Goal: Information Seeking & Learning: Learn about a topic

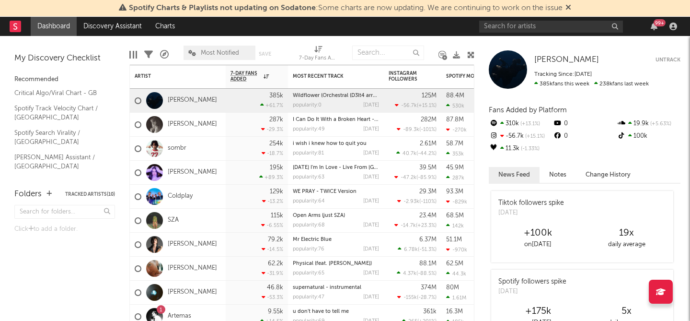
click at [68, 85] on div "Recommended Critical Algo/Viral Chart - GB Spotify Track Velocity Chart / GB Sp…" at bounding box center [64, 119] width 101 height 105
click at [66, 92] on link "Critical Algo/Viral Chart - GB" at bounding box center [59, 93] width 91 height 11
click at [88, 192] on button "Tracked Artists ( 10 )" at bounding box center [90, 194] width 50 height 5
click at [87, 192] on button "Tracked Artists ( 10 )" at bounding box center [90, 194] width 50 height 5
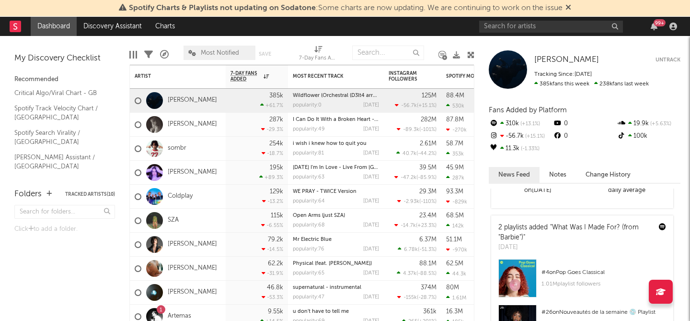
scroll to position [211, 0]
click at [56, 176] on link "Algorithmic A&R Assistant (UK)" at bounding box center [59, 186] width 91 height 20
click at [119, 25] on link "Discovery Assistant" at bounding box center [113, 26] width 72 height 19
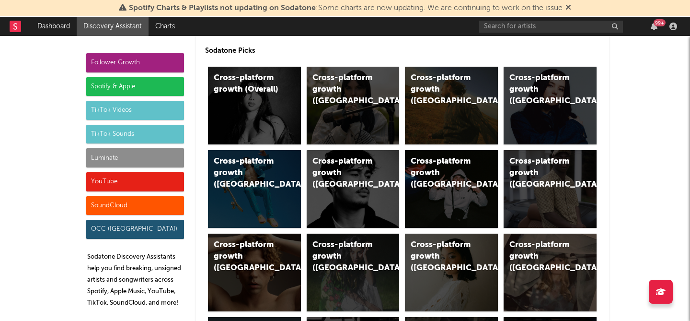
scroll to position [57, 0]
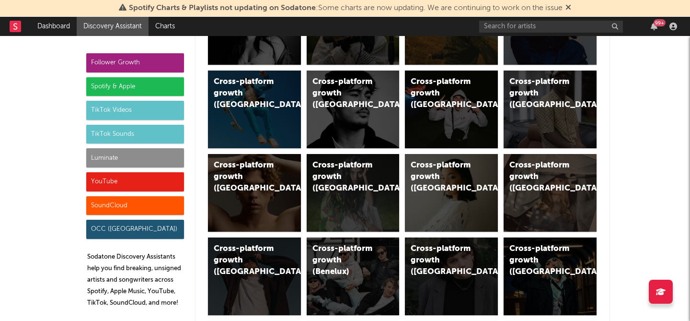
scroll to position [0, 0]
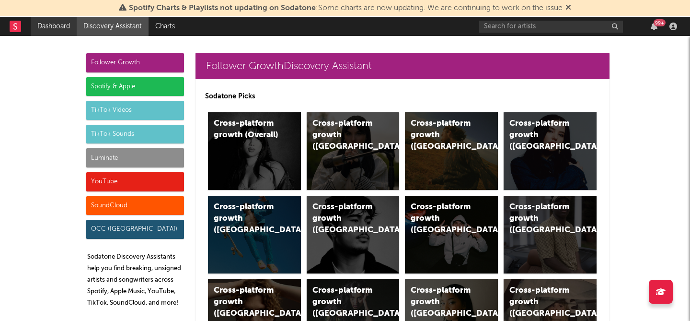
click at [65, 29] on link "Dashboard" at bounding box center [54, 26] width 46 height 19
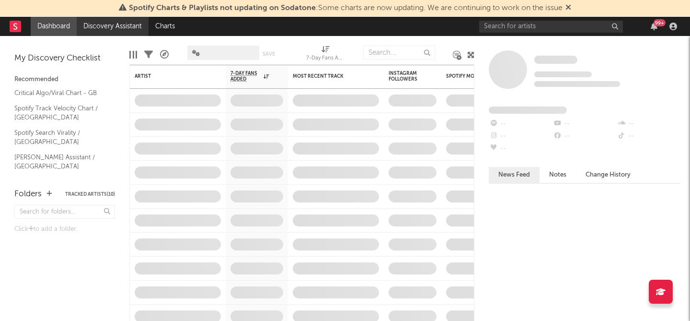
click at [114, 24] on link "Discovery Assistant" at bounding box center [113, 26] width 72 height 19
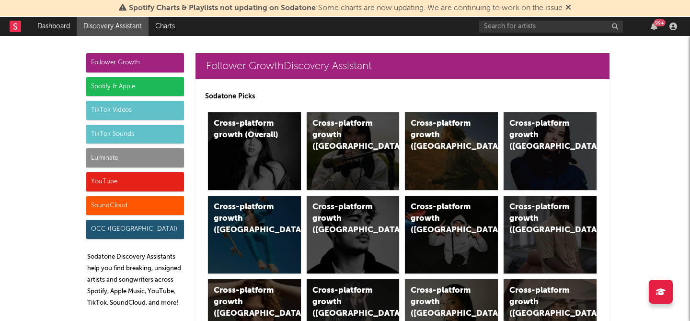
click at [110, 125] on div "TikTok Sounds" at bounding box center [135, 134] width 98 height 19
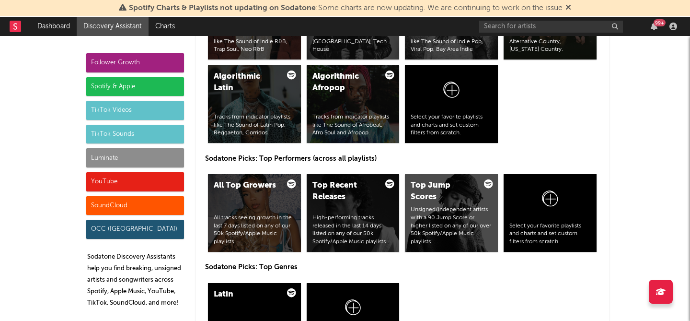
scroll to position [3251, 0]
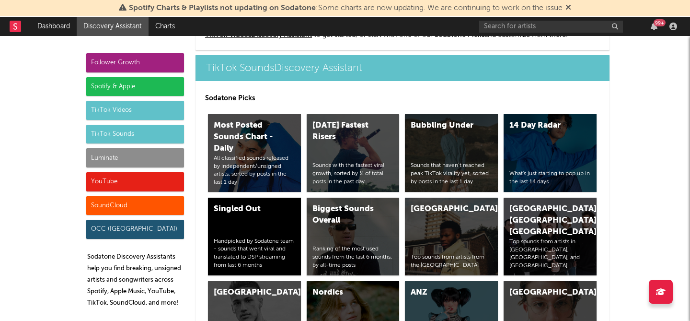
click at [111, 130] on div "TikTok Sounds" at bounding box center [135, 134] width 98 height 19
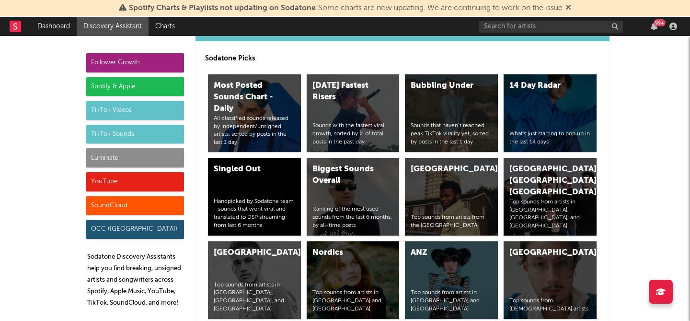
scroll to position [3295, 0]
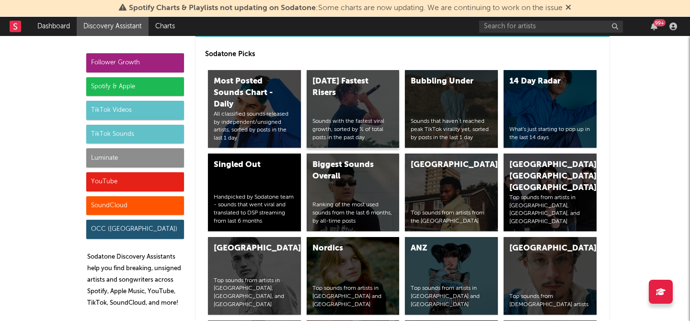
click at [352, 89] on div "Today's Fastest Risers" at bounding box center [345, 87] width 65 height 23
click at [454, 88] on div "Bubbling Under Sounds that haven’t reached peak TikTok virality yet, sorted by …" at bounding box center [451, 109] width 93 height 78
click at [231, 196] on div "Handpicked by Sodatone team - sounds that went viral and translated to DSP stre…" at bounding box center [255, 209] width 82 height 32
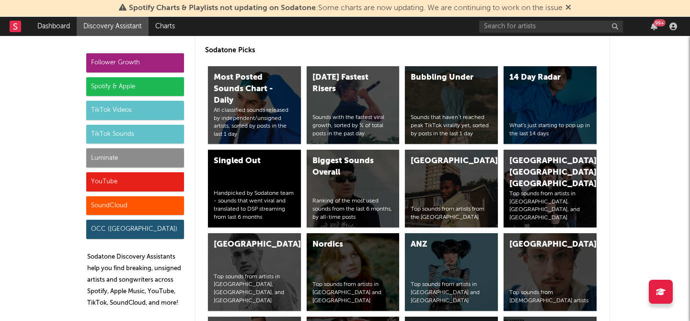
scroll to position [3315, 0]
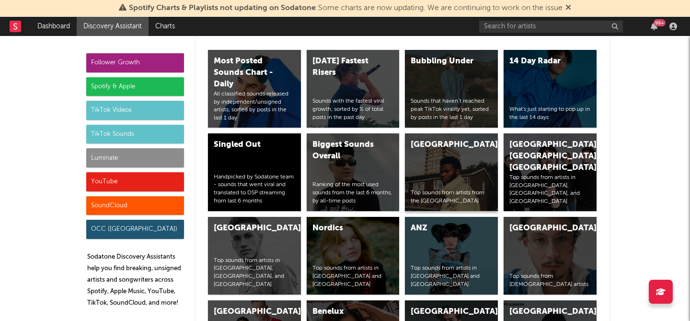
click at [449, 168] on div "United Kingdom Top sounds from artists from the United Kingdom" at bounding box center [451, 172] width 93 height 78
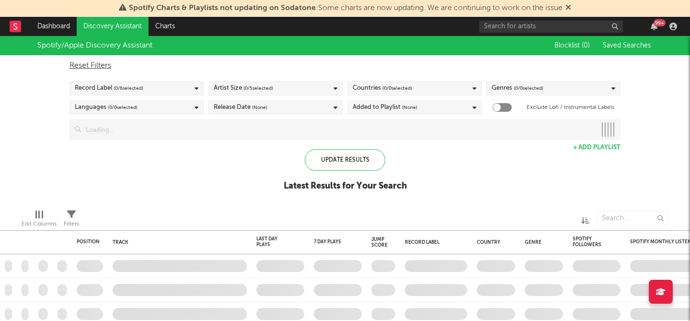
checkbox input "true"
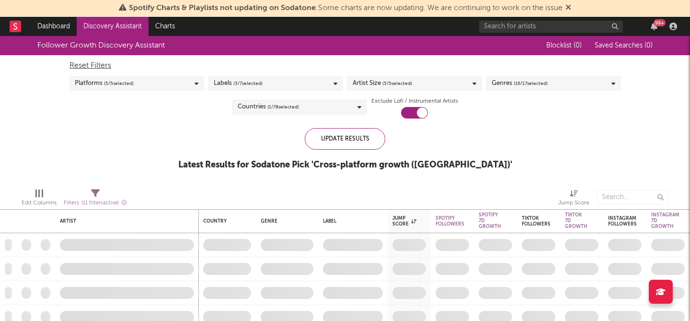
click at [129, 82] on span "( 5 / 5 selected)" at bounding box center [119, 84] width 30 height 12
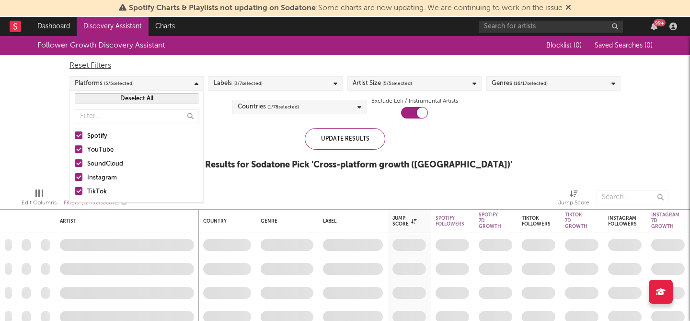
click at [129, 82] on span "( 5 / 5 selected)" at bounding box center [119, 84] width 30 height 12
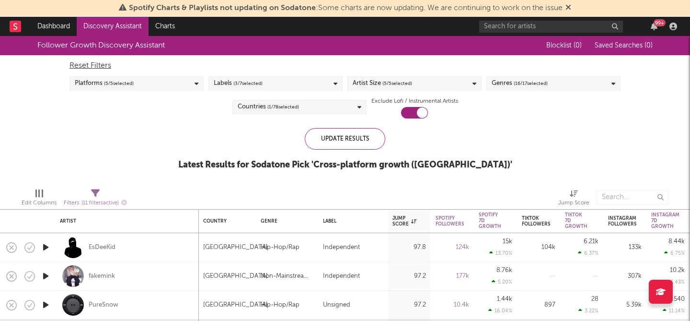
click at [129, 82] on span "( 5 / 5 selected)" at bounding box center [119, 84] width 30 height 12
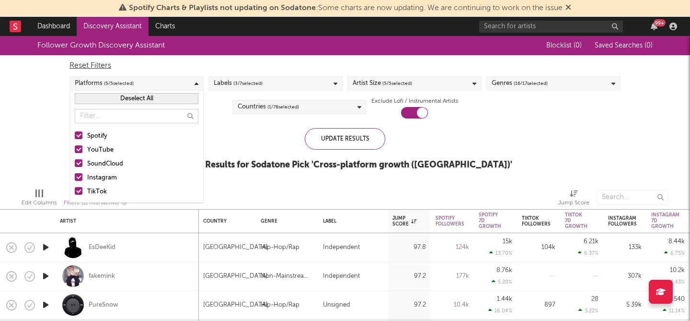
click at [129, 82] on span "( 5 / 5 selected)" at bounding box center [119, 84] width 30 height 12
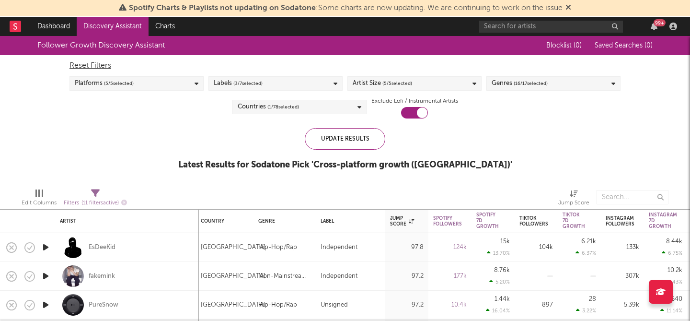
click at [259, 84] on span "( 3 / 7 selected)" at bounding box center [247, 84] width 29 height 12
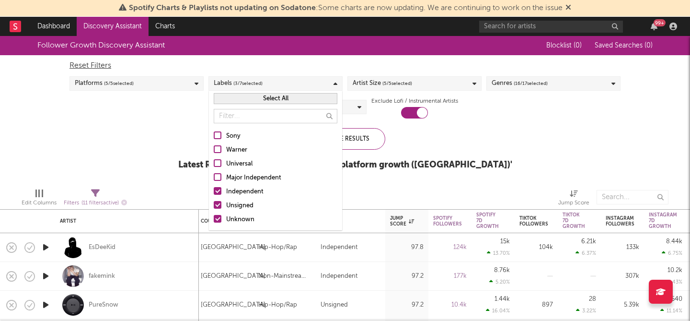
click at [216, 189] on div at bounding box center [218, 191] width 8 height 8
click at [214, 189] on input "Independent" at bounding box center [214, 192] width 0 height 12
drag, startPoint x: 218, startPoint y: 204, endPoint x: 212, endPoint y: 225, distance: 21.4
click at [218, 204] on div at bounding box center [218, 205] width 8 height 8
click at [214, 204] on input "Unsigned" at bounding box center [214, 206] width 0 height 12
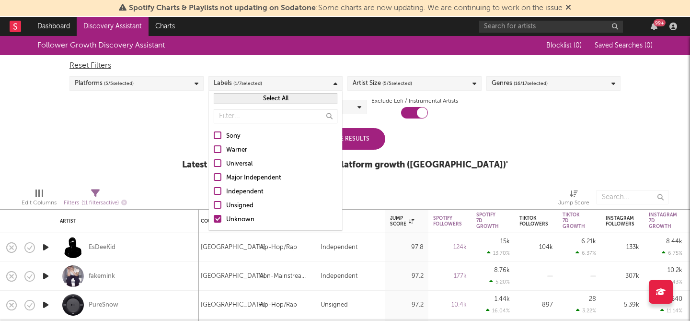
drag, startPoint x: 219, startPoint y: 221, endPoint x: 229, endPoint y: 166, distance: 55.1
click at [219, 221] on div at bounding box center [218, 219] width 8 height 8
click at [214, 221] on input "Unknown" at bounding box center [214, 220] width 0 height 12
click at [218, 148] on div at bounding box center [218, 149] width 8 height 8
click at [214, 148] on input "Warner" at bounding box center [214, 150] width 0 height 12
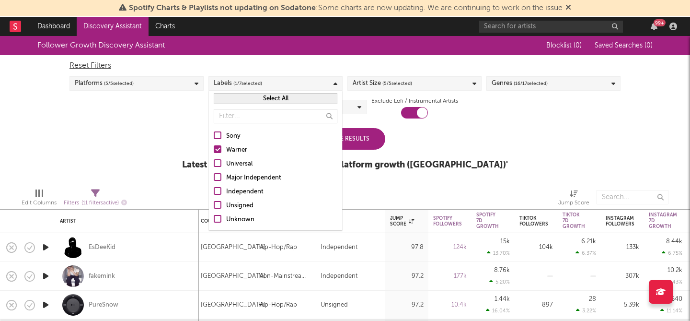
click at [215, 208] on div at bounding box center [218, 205] width 8 height 8
click at [214, 208] on input "Unsigned" at bounding box center [214, 206] width 0 height 12
click at [217, 220] on div at bounding box center [218, 219] width 8 height 8
click at [214, 220] on input "Unknown" at bounding box center [214, 220] width 0 height 12
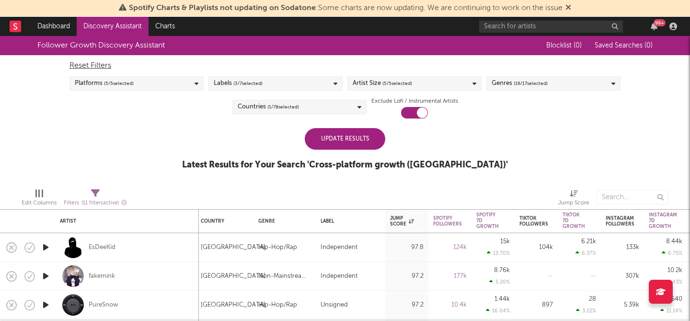
click at [186, 167] on div "Follower Growth Discovery Assistant Blocklist ( 0 ) Saved Searches ( 0 ) Reset …" at bounding box center [345, 108] width 690 height 144
click at [597, 85] on div "Genres ( 16 / 17 selected)" at bounding box center [554, 83] width 134 height 14
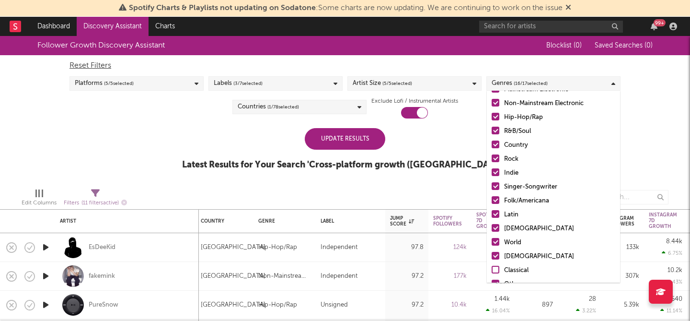
scroll to position [68, 0]
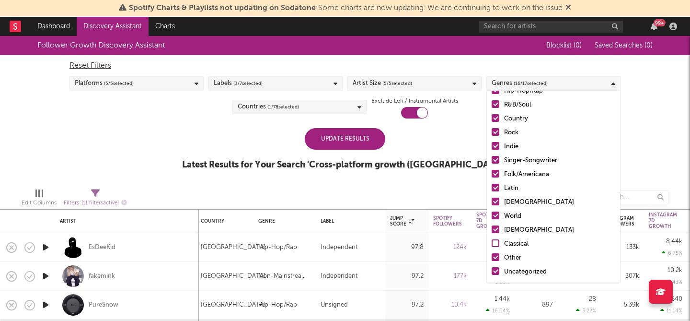
click at [653, 143] on div "Follower Growth Discovery Assistant Blocklist ( 0 ) Saved Searches ( 0 ) Reset …" at bounding box center [345, 108] width 690 height 144
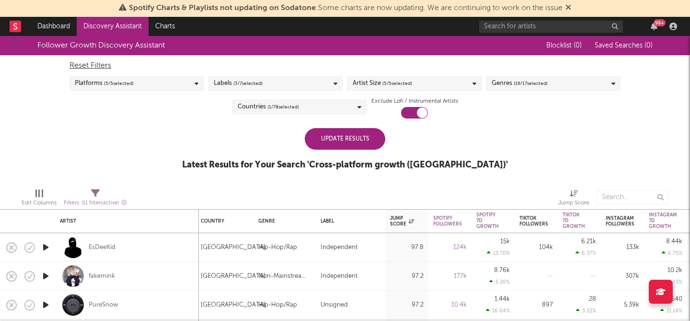
click at [318, 111] on div "Reset Filters Platforms ( 5 / 5 selected) Labels ( 3 / 7 selected) Artist Size …" at bounding box center [345, 86] width 561 height 63
click at [321, 105] on div "Countries ( 1 / 78 selected)" at bounding box center [300, 107] width 134 height 14
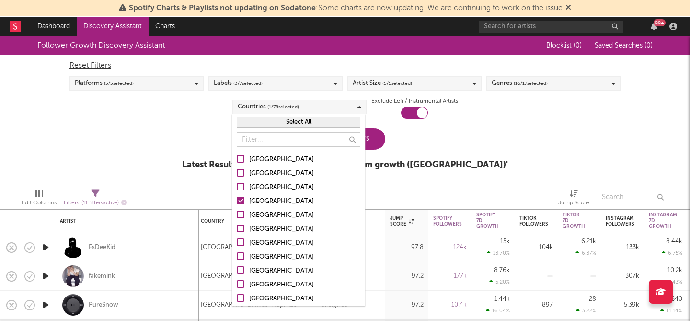
click at [241, 200] on div at bounding box center [241, 201] width 8 height 8
click at [237, 200] on input "United Kingdom" at bounding box center [237, 202] width 0 height 12
click at [197, 159] on div "Follower Growth Discovery Assistant Blocklist ( 0 ) Saved Searches ( 0 ) Reset …" at bounding box center [345, 108] width 690 height 144
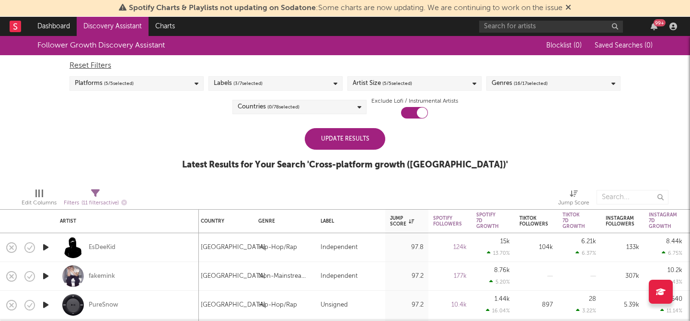
click at [366, 140] on div "Update Results" at bounding box center [345, 139] width 81 height 22
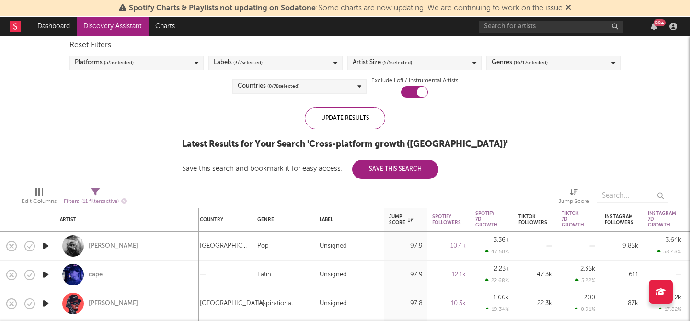
click at [303, 86] on div "Countries ( 0 / 78 selected)" at bounding box center [300, 86] width 134 height 14
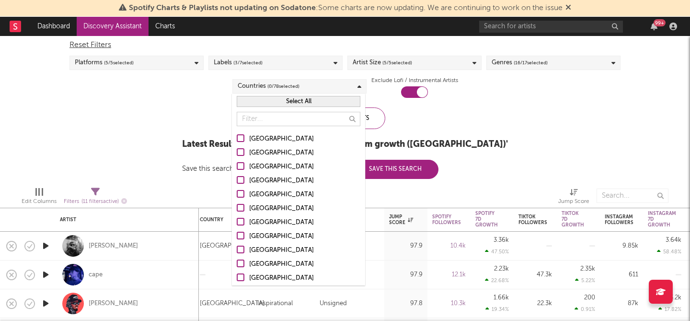
click at [241, 138] on div at bounding box center [241, 138] width 8 height 8
click at [237, 138] on input "United States" at bounding box center [237, 139] width 0 height 12
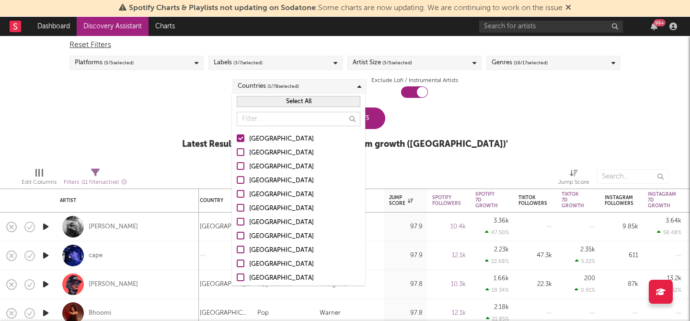
click at [241, 178] on div at bounding box center [241, 180] width 8 height 8
click at [237, 178] on input "United Kingdom" at bounding box center [237, 181] width 0 height 12
click at [106, 131] on div "Follower Growth Discovery Assistant Blocklist ( 0 ) Saved Searches ( 0 ) Reset …" at bounding box center [345, 87] width 690 height 144
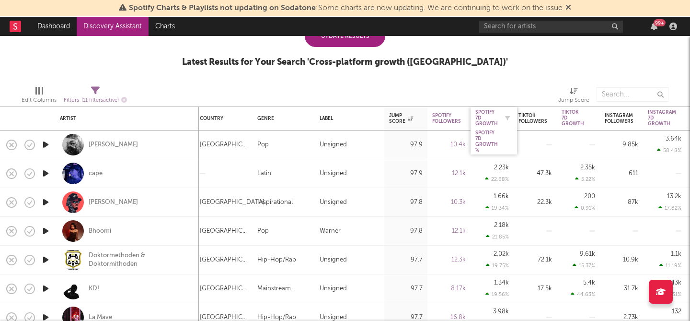
click at [498, 117] on div at bounding box center [505, 118] width 14 height 10
click at [509, 118] on icon "button" at bounding box center [507, 118] width 5 height 5
select select "or"
select select "between"
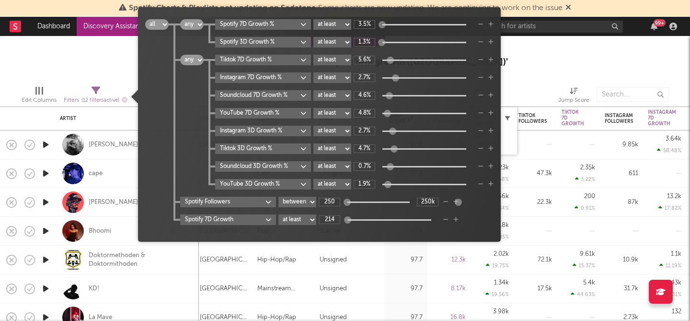
click at [509, 118] on icon "button" at bounding box center [507, 118] width 5 height 5
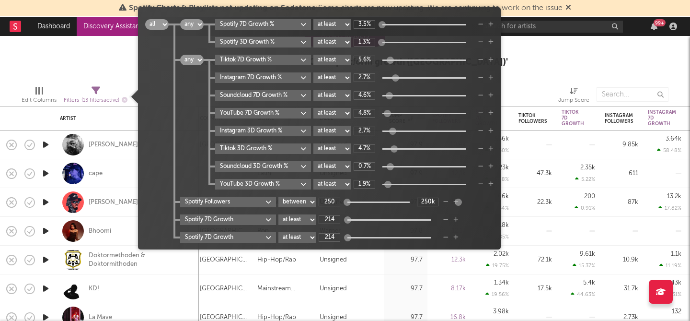
click at [519, 78] on div "Edit Columns Filters ( 13 filters active) Jump Score" at bounding box center [345, 92] width 690 height 29
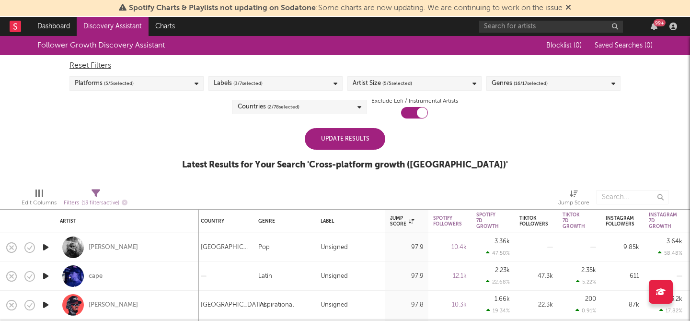
click at [129, 84] on span "( 5 / 5 selected)" at bounding box center [119, 84] width 30 height 12
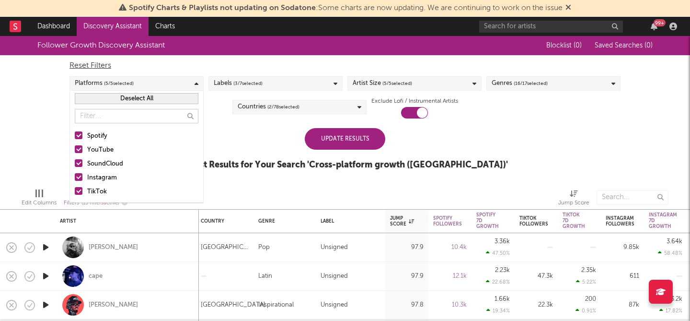
click at [82, 163] on div at bounding box center [79, 163] width 8 height 8
click at [75, 163] on input "SoundCloud" at bounding box center [75, 164] width 0 height 12
click at [78, 150] on div at bounding box center [79, 149] width 8 height 8
click at [75, 150] on input "YouTube" at bounding box center [75, 150] width 0 height 12
click at [339, 142] on div "Update Results" at bounding box center [345, 139] width 81 height 22
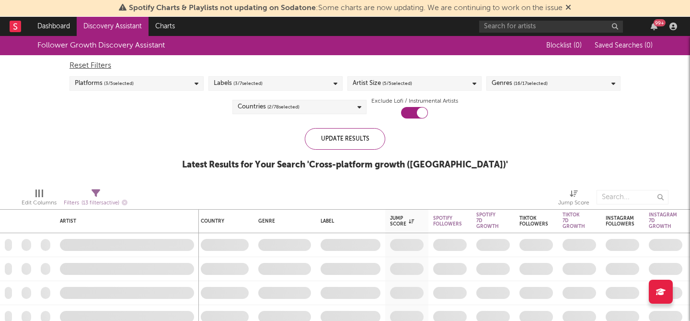
click at [295, 82] on div "Labels ( 3 / 7 selected)" at bounding box center [276, 83] width 134 height 14
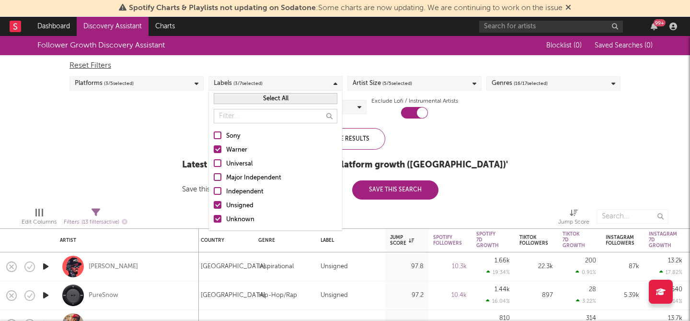
click at [295, 82] on div "Labels ( 3 / 7 selected)" at bounding box center [276, 83] width 134 height 14
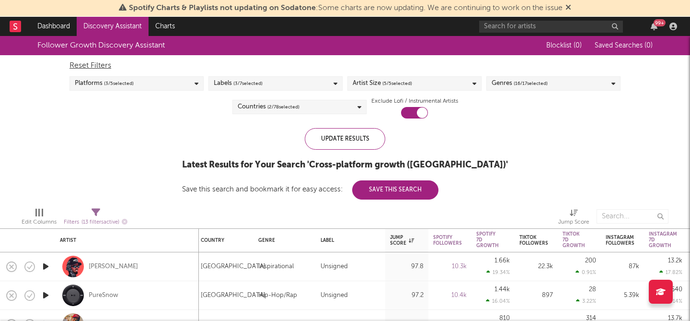
click at [291, 83] on div "Labels ( 3 / 7 selected)" at bounding box center [276, 83] width 134 height 14
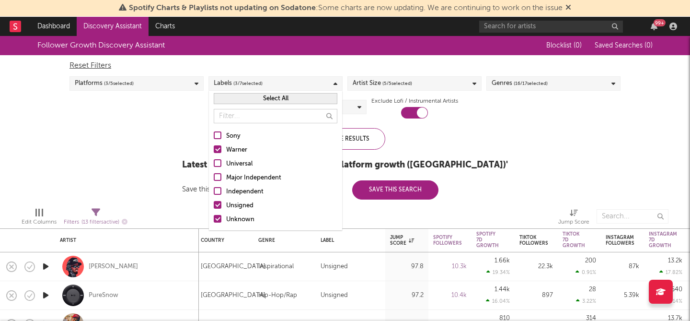
drag, startPoint x: 221, startPoint y: 205, endPoint x: 213, endPoint y: 217, distance: 13.8
click at [221, 205] on div at bounding box center [218, 205] width 8 height 8
click at [214, 205] on input "Unsigned" at bounding box center [214, 206] width 0 height 12
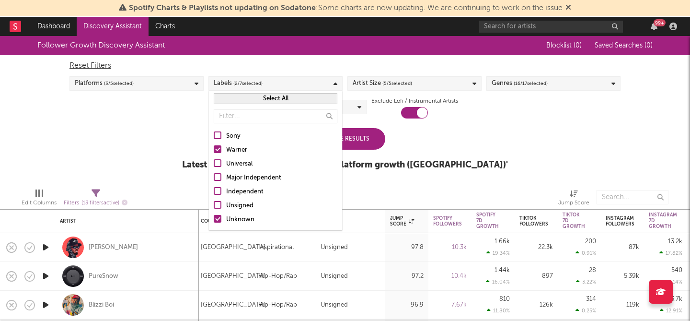
click at [217, 218] on div at bounding box center [218, 219] width 8 height 8
click at [214, 218] on input "Unknown" at bounding box center [214, 220] width 0 height 12
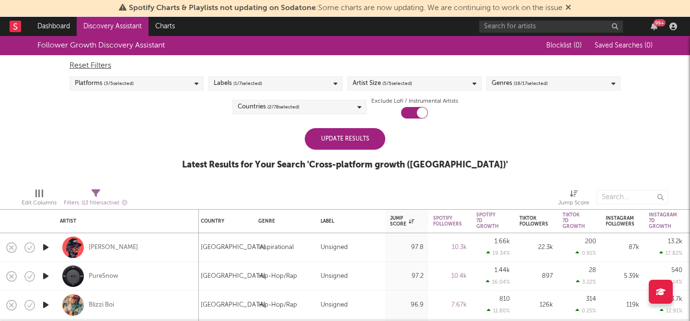
click at [367, 135] on div "Update Results" at bounding box center [345, 139] width 81 height 22
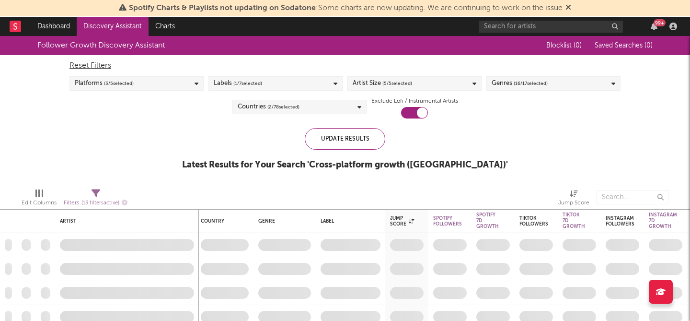
click at [437, 80] on div "Artist Size ( 5 / 5 selected)" at bounding box center [415, 83] width 134 height 14
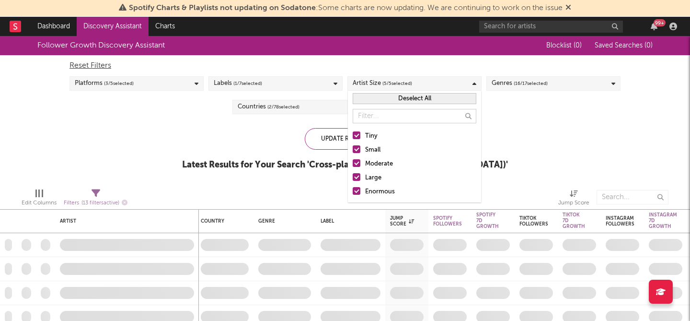
click at [437, 80] on div "Artist Size ( 5 / 5 selected)" at bounding box center [415, 83] width 134 height 14
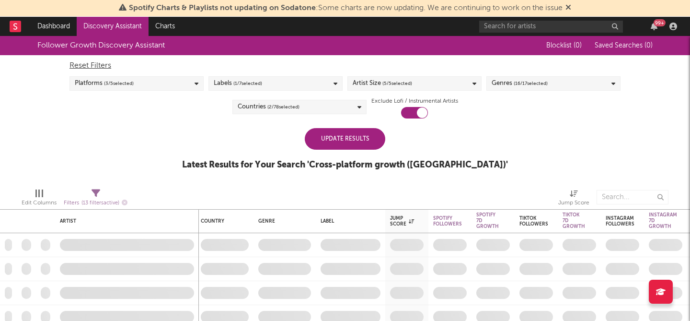
click at [331, 143] on div "Update Results" at bounding box center [345, 139] width 81 height 22
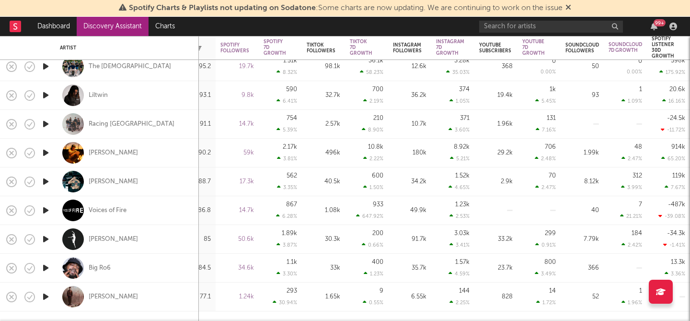
click at [85, 68] on div "The Creekers" at bounding box center [127, 66] width 134 height 28
select select "1w"
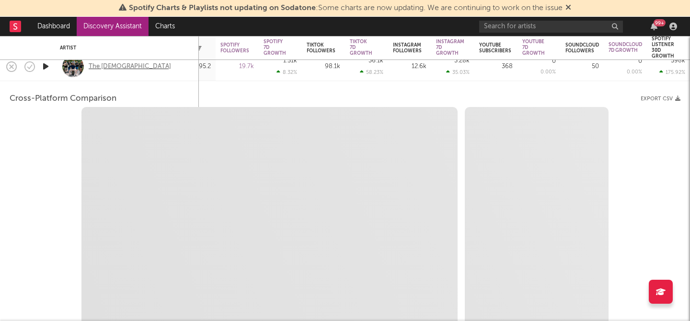
select select "6m"
click at [98, 66] on div "The Creekers" at bounding box center [130, 66] width 82 height 9
select select "1m"
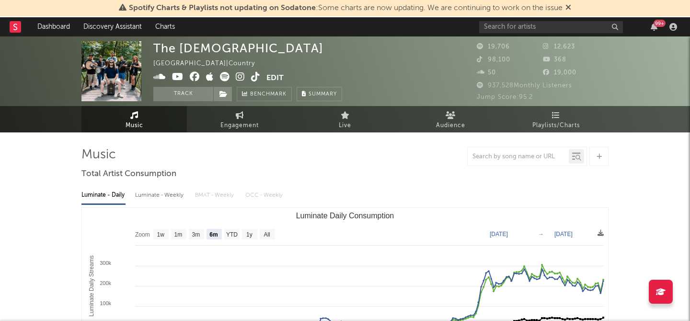
select select "6m"
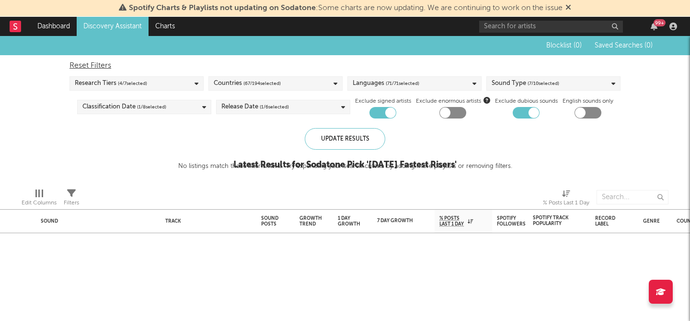
click at [285, 82] on div "Countries ( 67 / 194 selected)" at bounding box center [276, 83] width 134 height 14
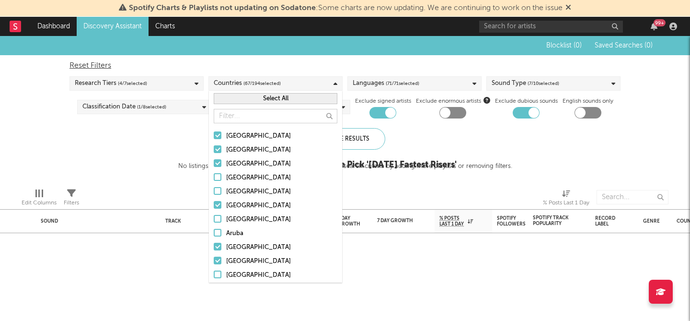
click at [285, 82] on div "Countries ( 67 / 194 selected)" at bounding box center [276, 83] width 134 height 14
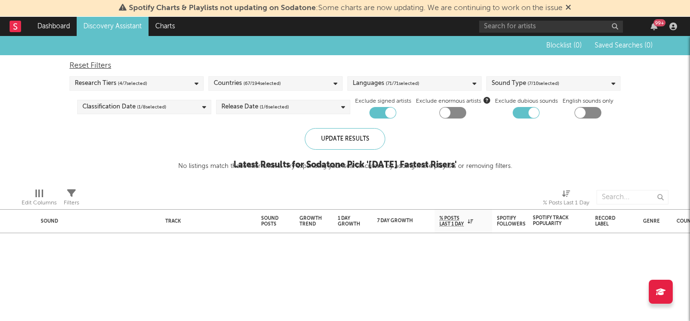
click at [48, 125] on div "Blocklist ( 0 ) Saved Searches ( 0 ) Reset Filters Research Tiers ( 4 / 7 selec…" at bounding box center [345, 108] width 690 height 144
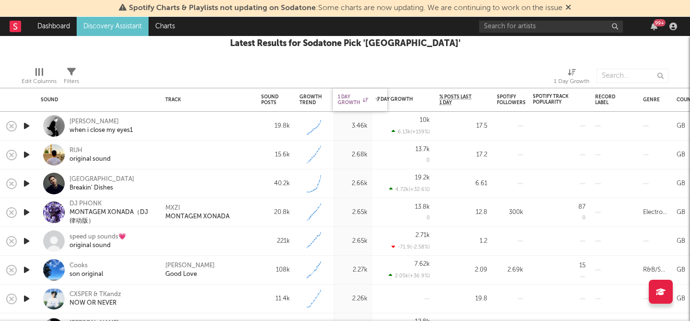
click at [363, 100] on icon at bounding box center [365, 99] width 5 height 5
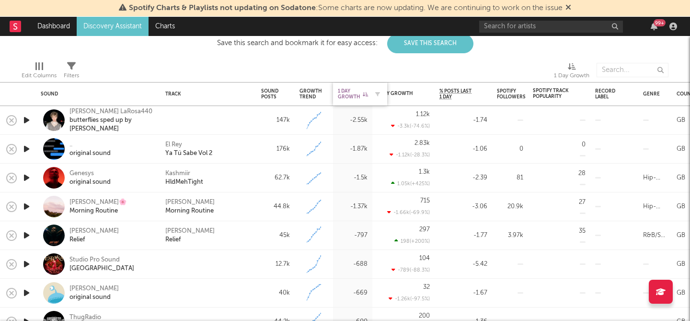
click at [366, 94] on icon at bounding box center [365, 94] width 5 height 5
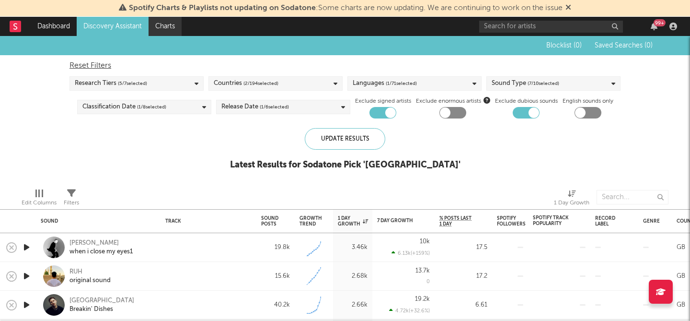
click at [164, 26] on link "Charts" at bounding box center [165, 26] width 33 height 19
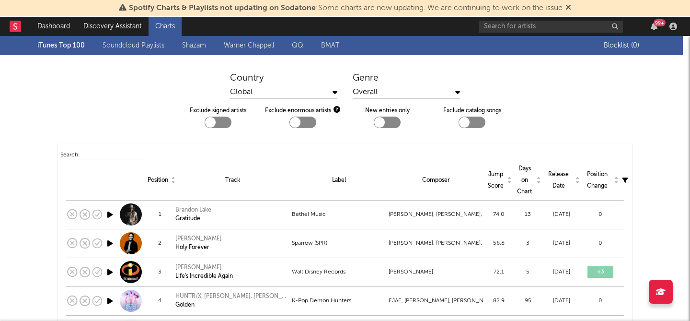
click at [175, 179] on th "Track" at bounding box center [233, 181] width 116 height 40
click at [175, 180] on th "Track" at bounding box center [233, 181] width 116 height 40
click at [174, 181] on tr "Position Track Label Composer Jump Score Days on Chart Release Date Position Ch…" at bounding box center [345, 181] width 558 height 40
click at [173, 181] on icon at bounding box center [173, 181] width 3 height 3
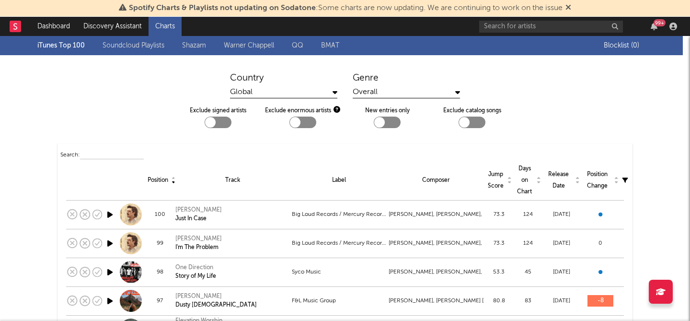
click at [173, 181] on icon at bounding box center [173, 181] width 3 height 3
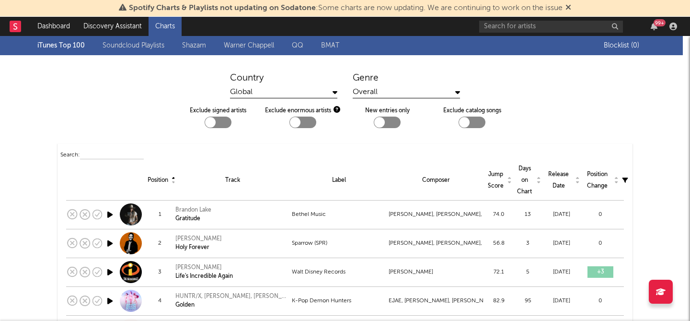
drag, startPoint x: 173, startPoint y: 181, endPoint x: 66, endPoint y: 87, distance: 142.7
click at [51, 83] on div "Country Global Genre Overall" at bounding box center [345, 85] width 690 height 26
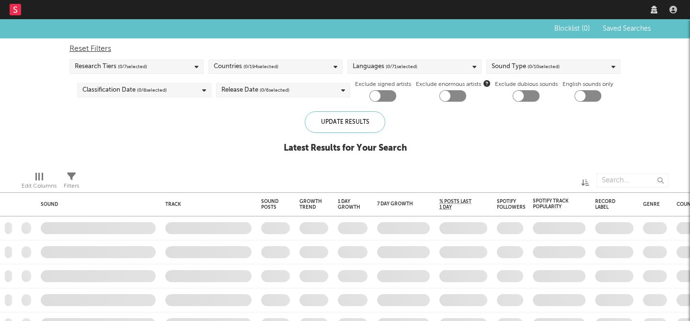
checkbox input "true"
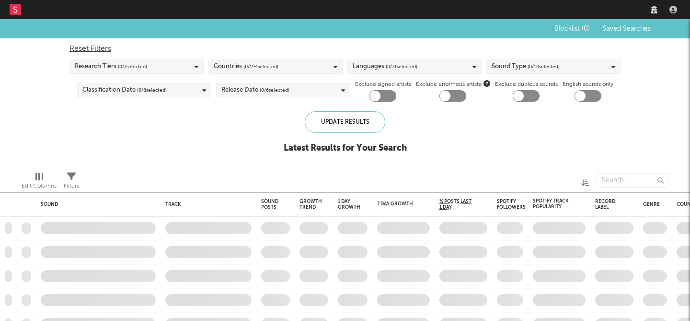
checkbox input "true"
